Goal: Task Accomplishment & Management: Use online tool/utility

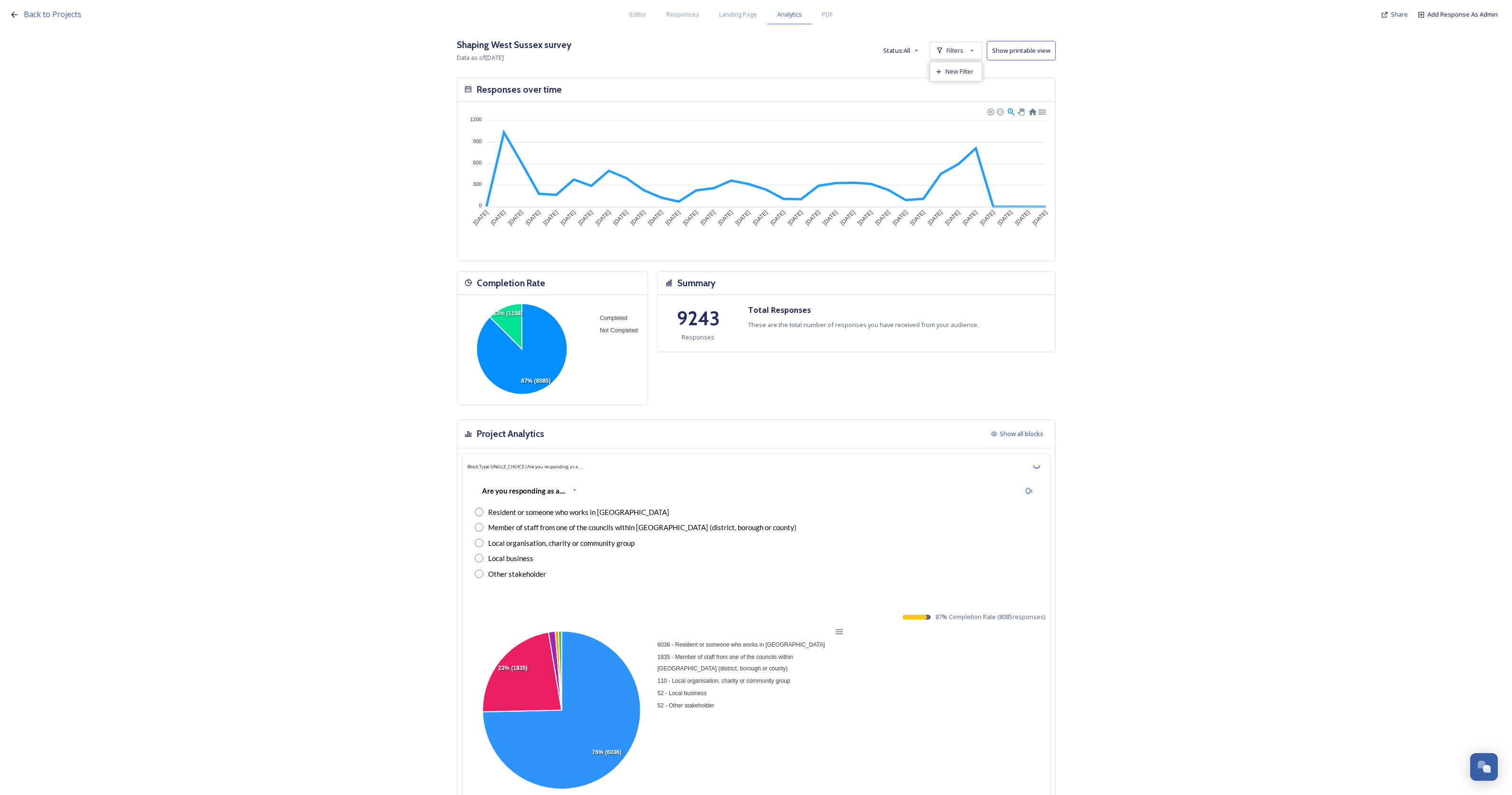
scroll to position [237, 0]
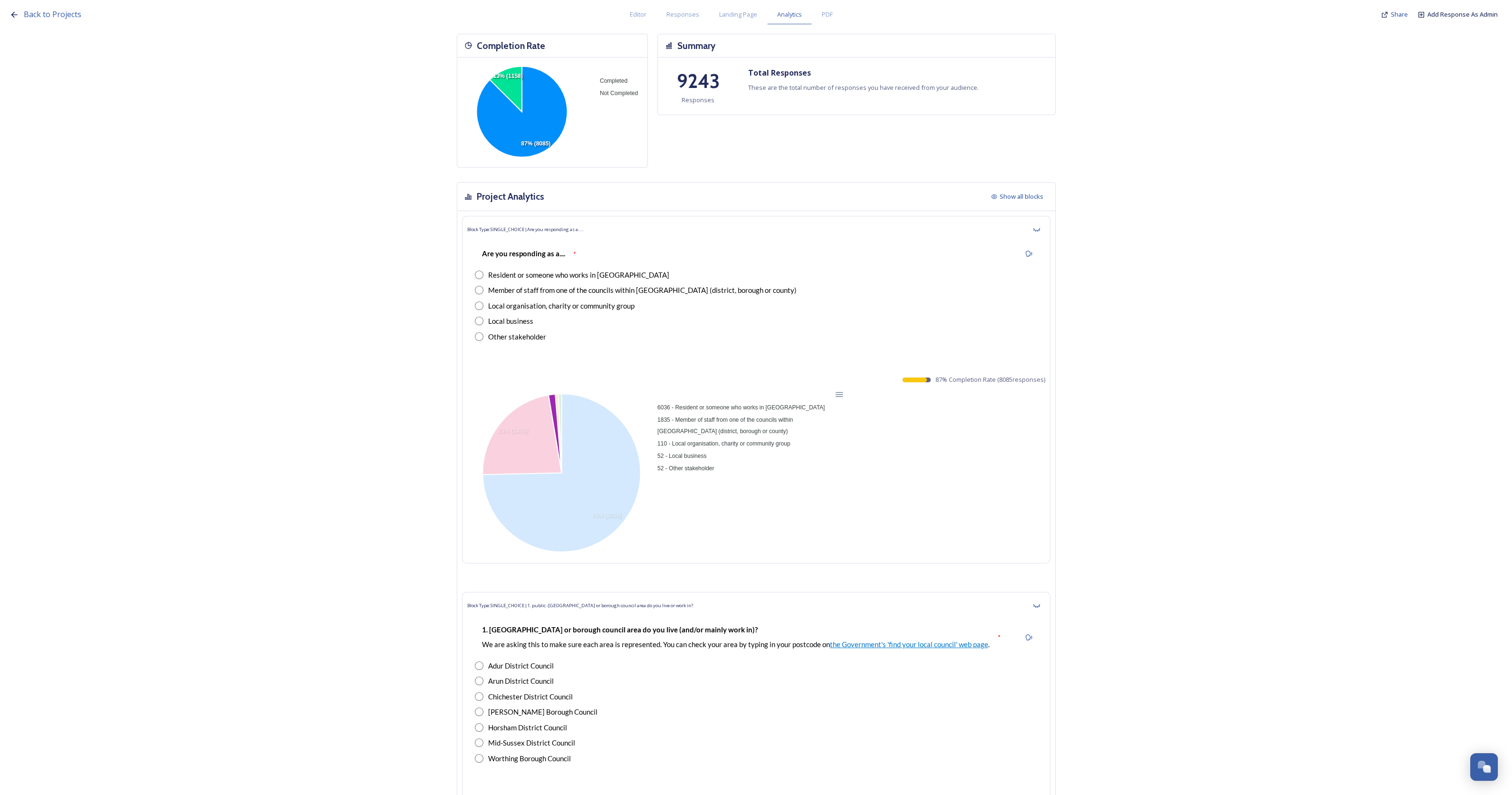
click at [749, 441] on span "110 - Local organisation, charity or community group" at bounding box center [720, 443] width 140 height 7
click at [692, 452] on span "52 - Local business" at bounding box center [678, 455] width 56 height 7
click at [705, 465] on span "52 - Other stakeholder" at bounding box center [682, 468] width 64 height 7
click at [729, 441] on span "110 - Local organisation, charity or community group" at bounding box center [720, 443] width 140 height 7
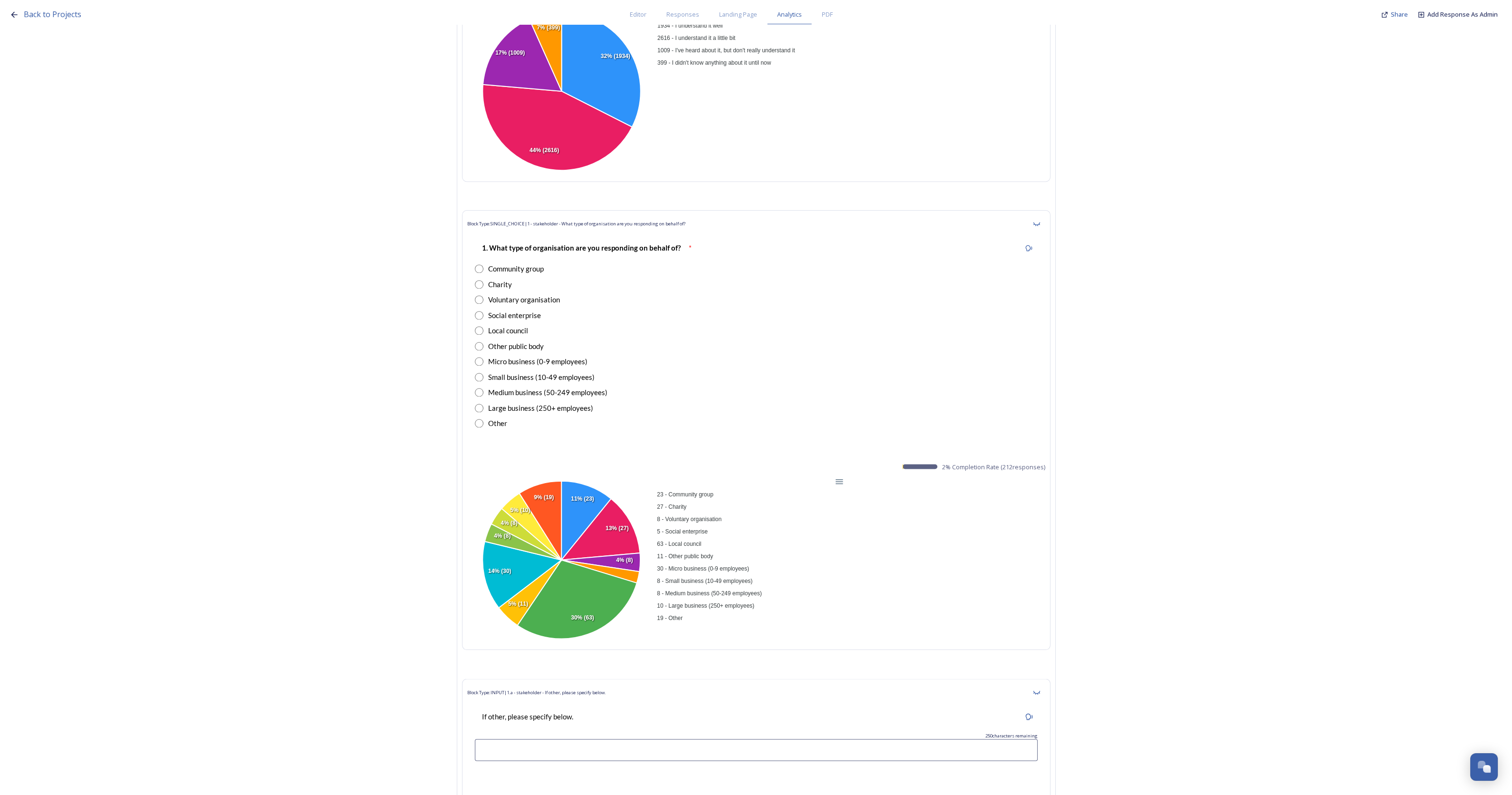
scroll to position [4220, 0]
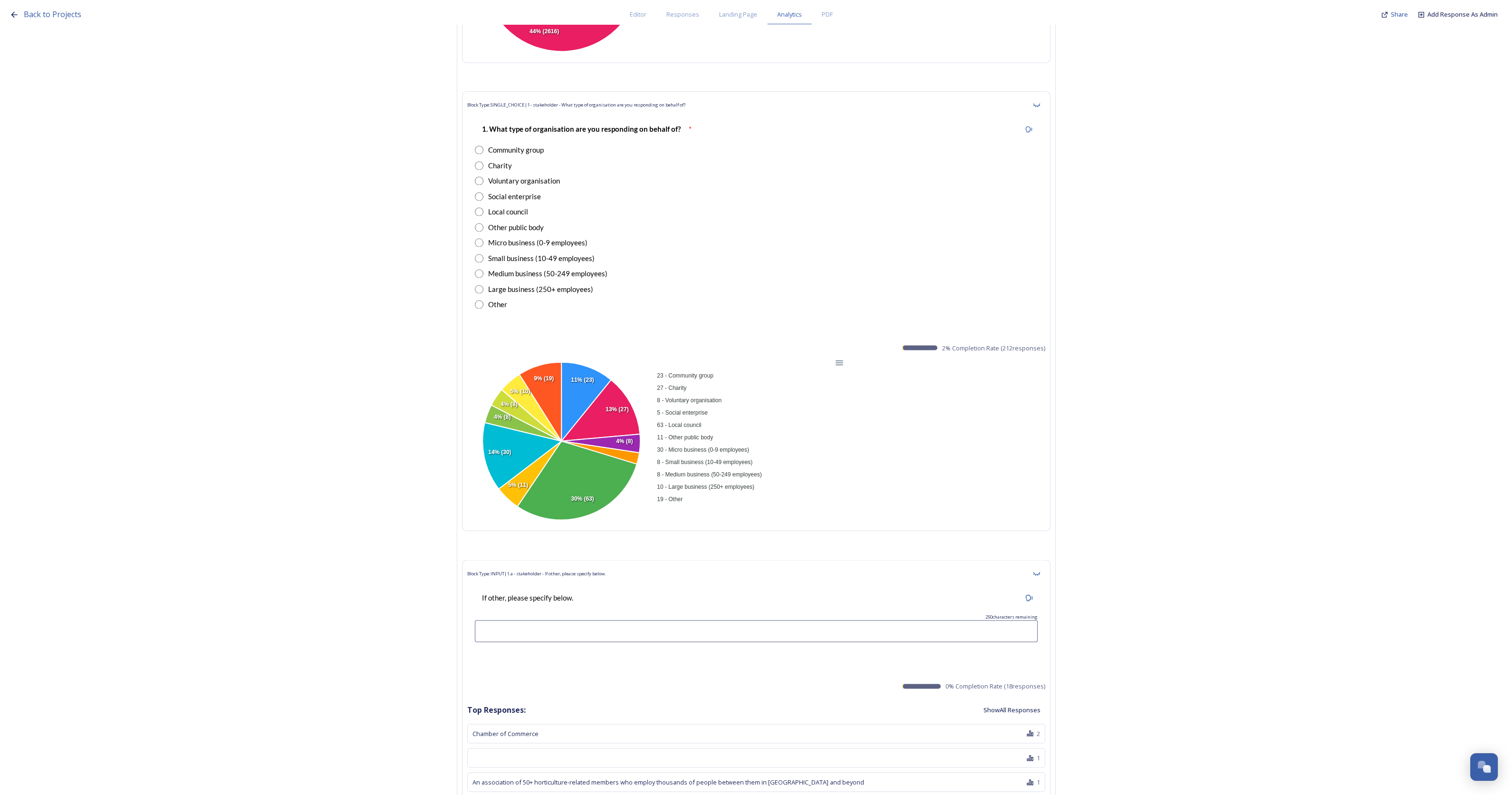
drag, startPoint x: 709, startPoint y: 496, endPoint x: 671, endPoint y: 358, distance: 143.1
click at [671, 358] on foreignobject "23 - Community group 27 - Charity 8 - Voluntary organisation 5 - Social enterpr…" at bounding box center [657, 441] width 380 height 169
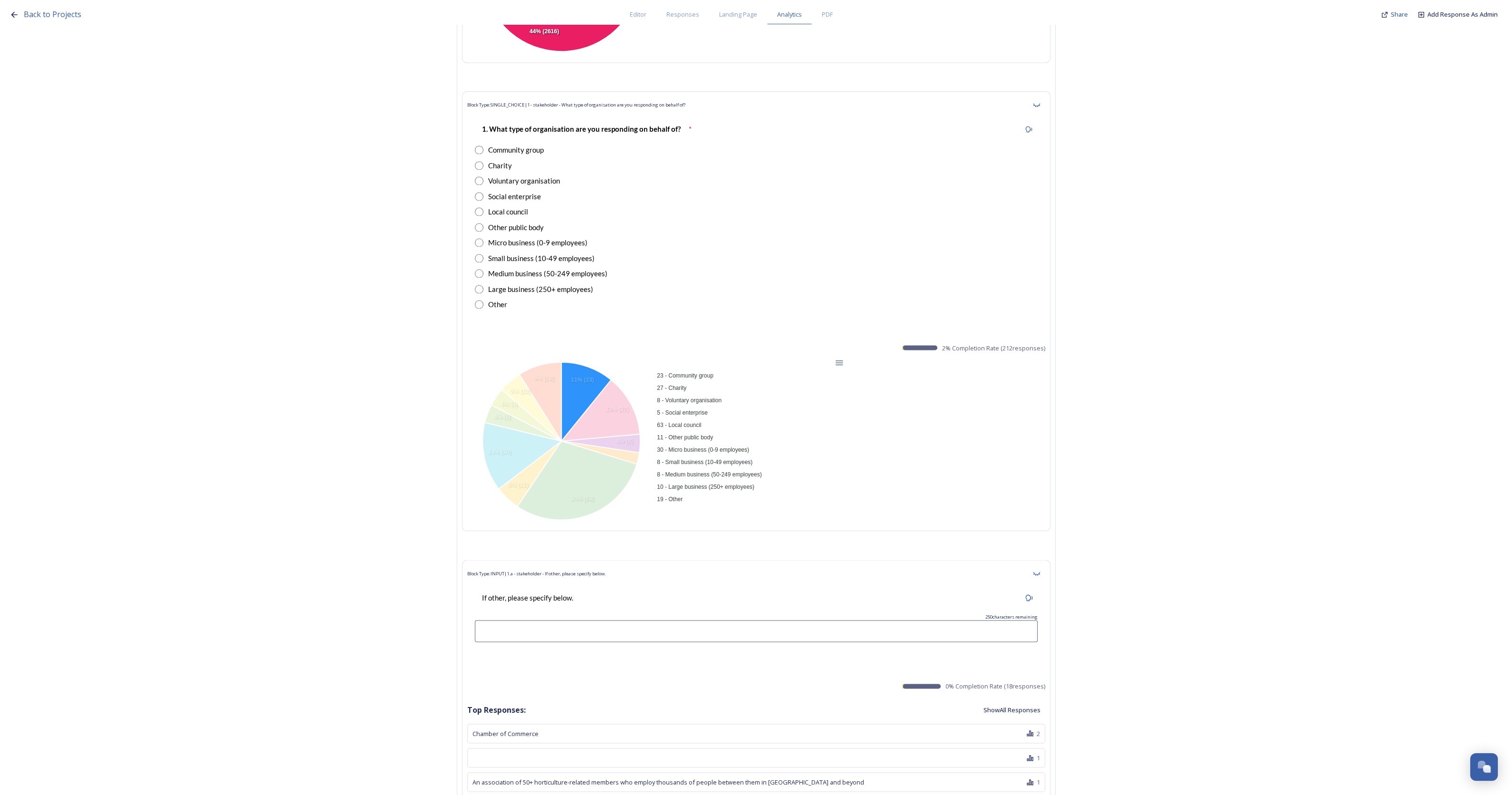
drag, startPoint x: 703, startPoint y: 495, endPoint x: 676, endPoint y: 366, distance: 131.8
click at [676, 369] on div "23 - Community group 27 - Charity 8 - Voluntary organisation 5 - Social enterpr…" at bounding box center [750, 437] width 190 height 137
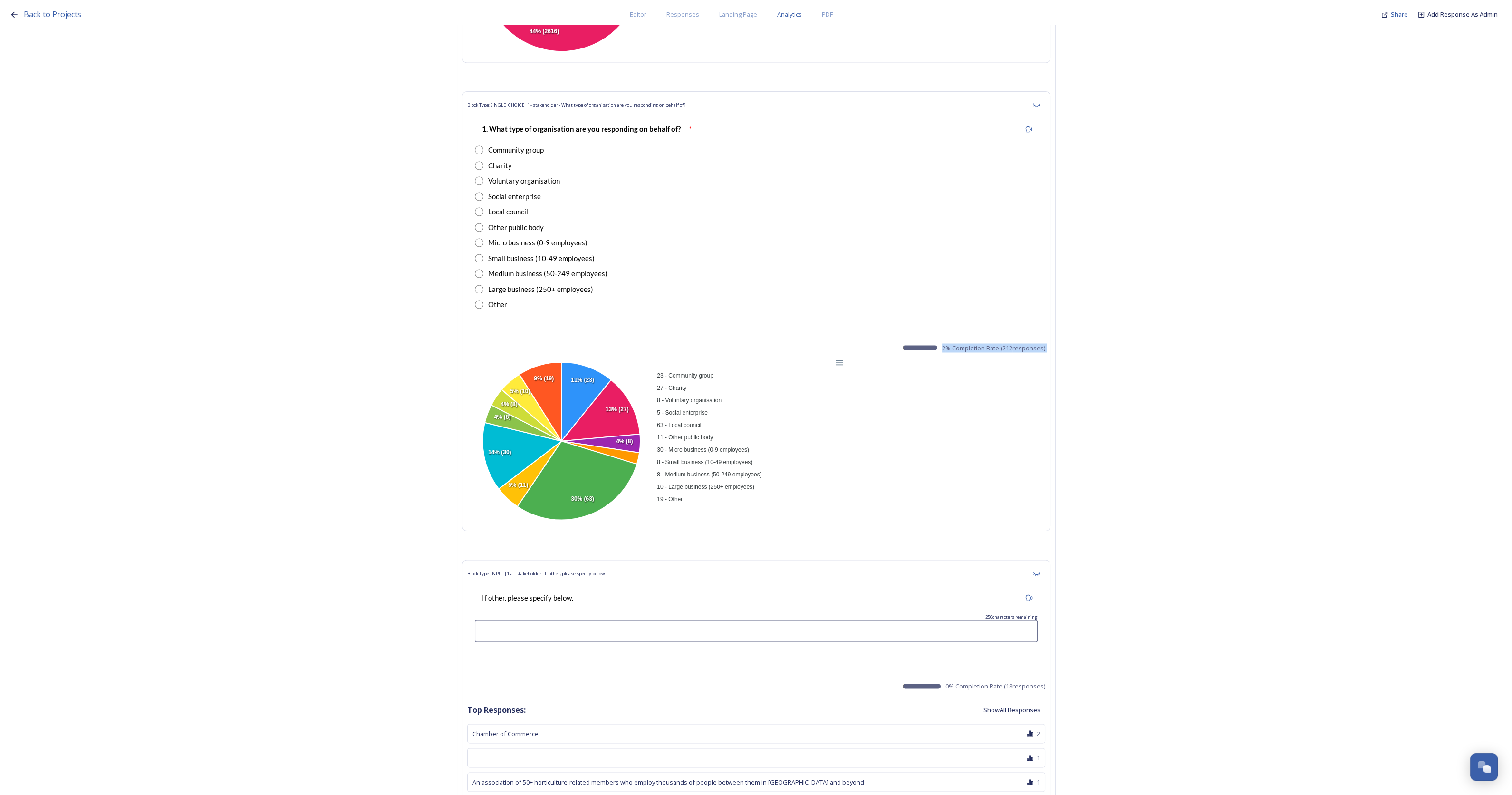
drag, startPoint x: 668, startPoint y: 337, endPoint x: 822, endPoint y: 373, distance: 158.2
click at [767, 473] on div "Block Type: SINGLE_CHOICE | 1 - stakeholder - What type of organisation are you…" at bounding box center [756, 311] width 589 height 440
click at [832, 392] on div "Download PNG" at bounding box center [815, 404] width 48 height 23
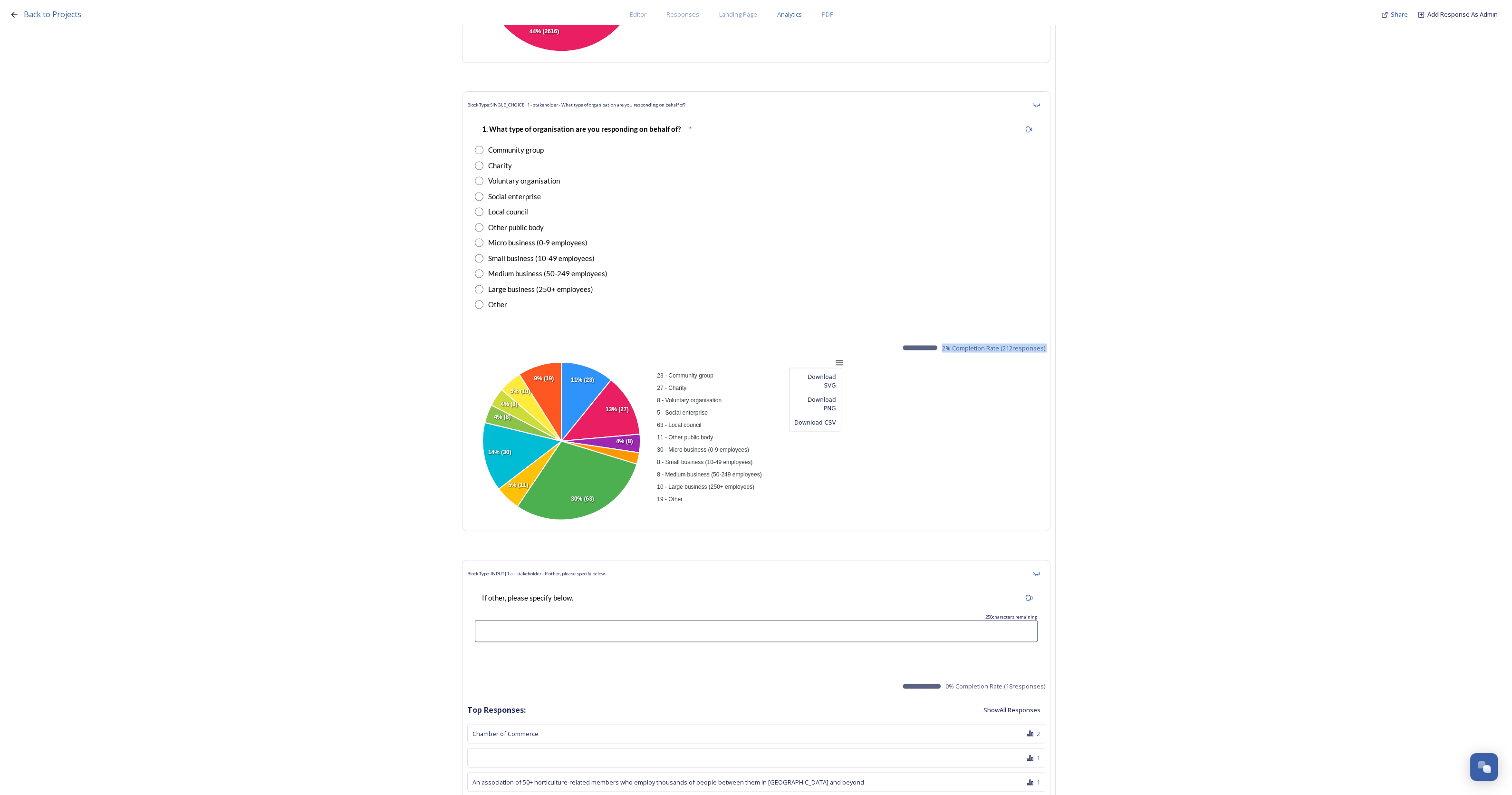
click at [832, 415] on div "Download CSV" at bounding box center [815, 422] width 48 height 14
